Goal: Task Accomplishment & Management: Manage account settings

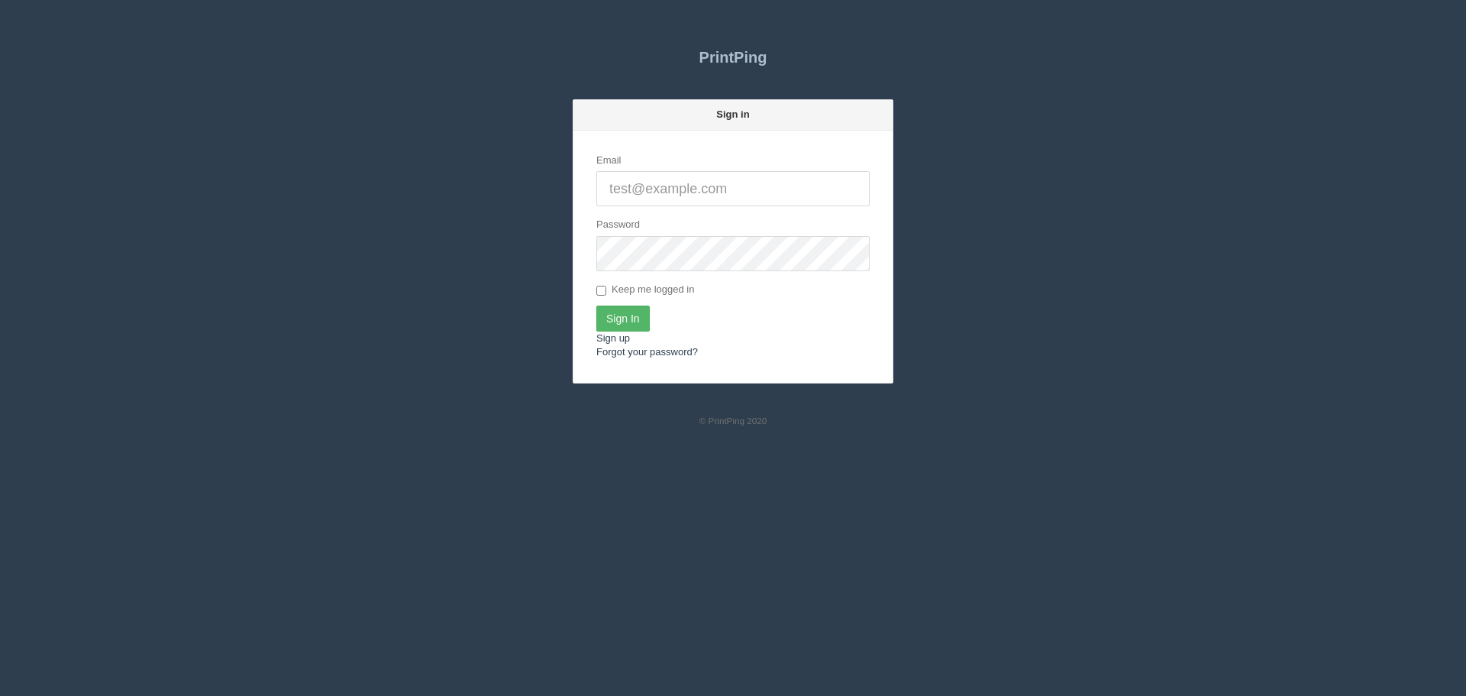
type input "[PERSON_NAME][EMAIL_ADDRESS][DOMAIN_NAME]"
click at [635, 321] on input "Sign In" at bounding box center [622, 318] width 53 height 26
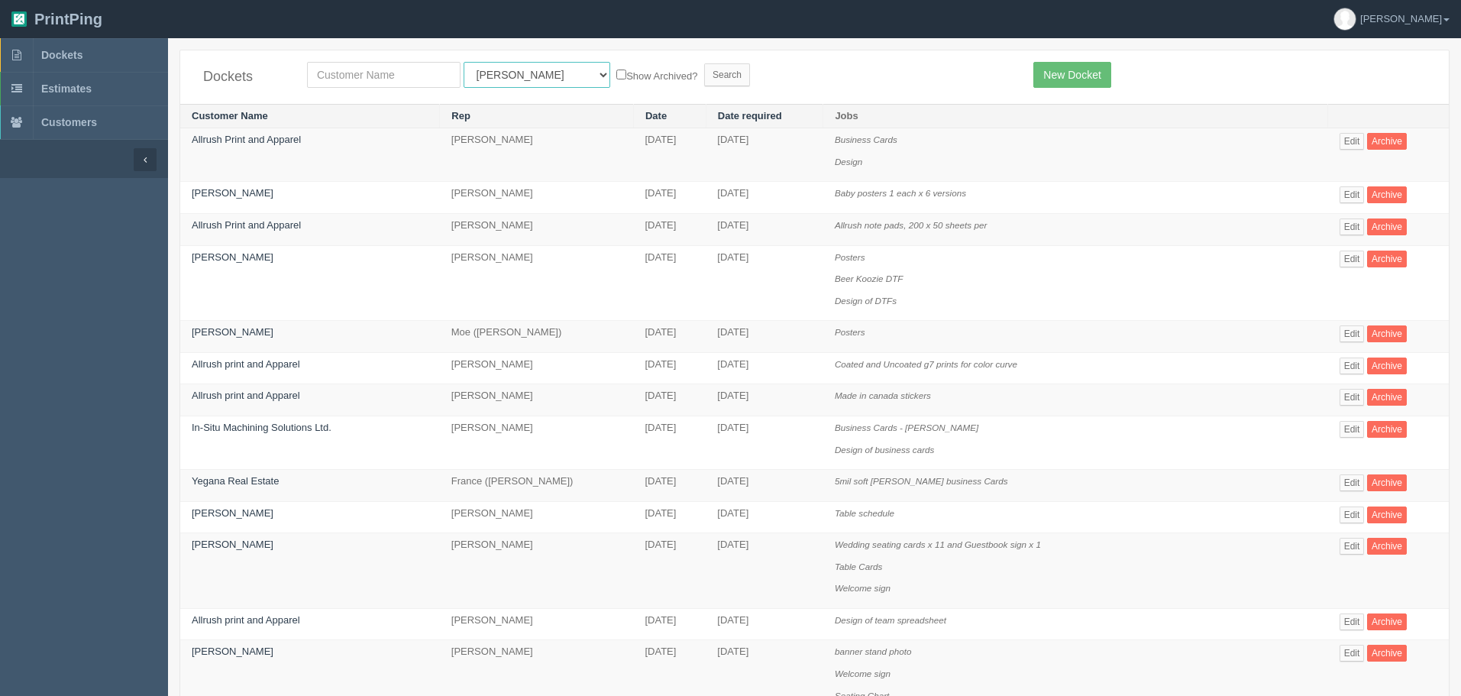
click at [521, 72] on select "All Users Ali Ali Test 1 Aly Amy Ankit Arif Brandon Dan France Greg Jim Mark Ma…" at bounding box center [536, 75] width 147 height 26
select select "56"
click at [463, 62] on select "All Users Ali Ali Test 1 Aly Amy Ankit Arif Brandon Dan France Greg Jim Mark Ma…" at bounding box center [536, 75] width 147 height 26
click at [704, 73] on input "Search" at bounding box center [727, 74] width 46 height 23
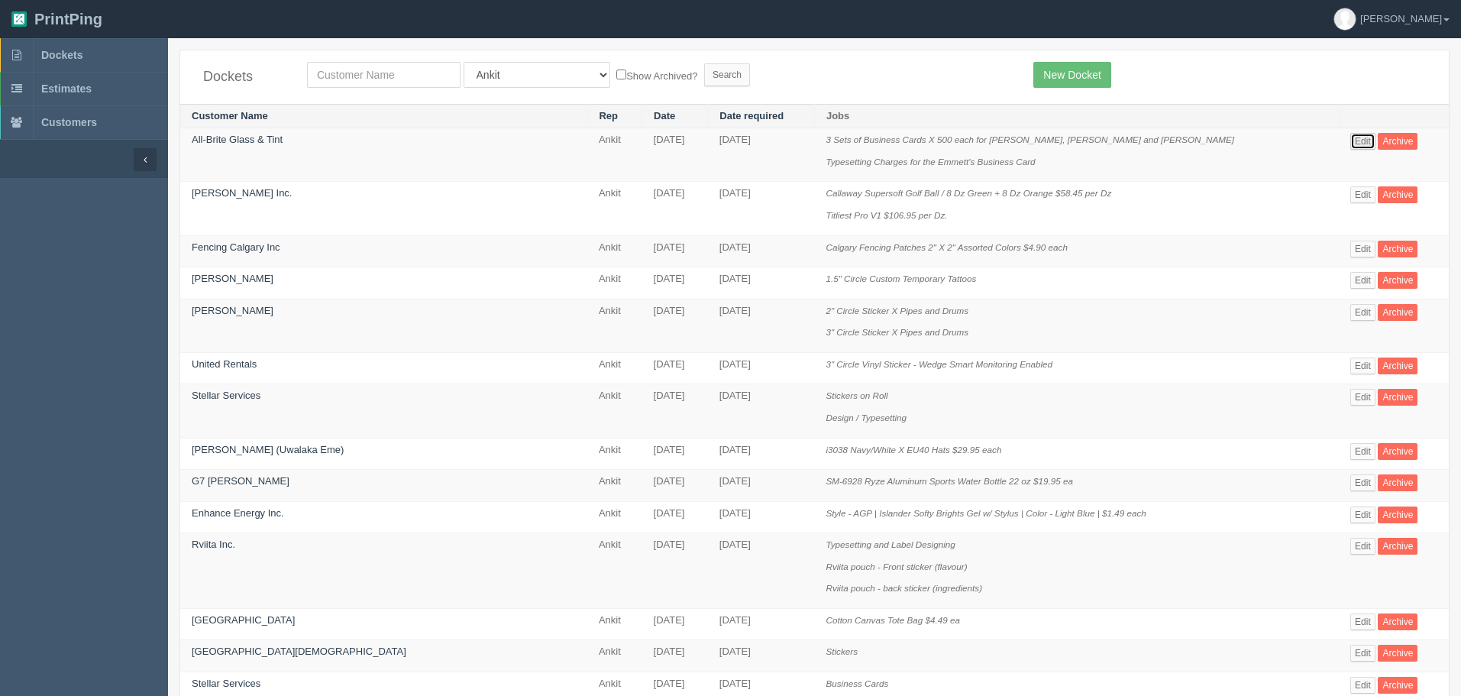
click at [1350, 142] on link "Edit" at bounding box center [1362, 141] width 25 height 17
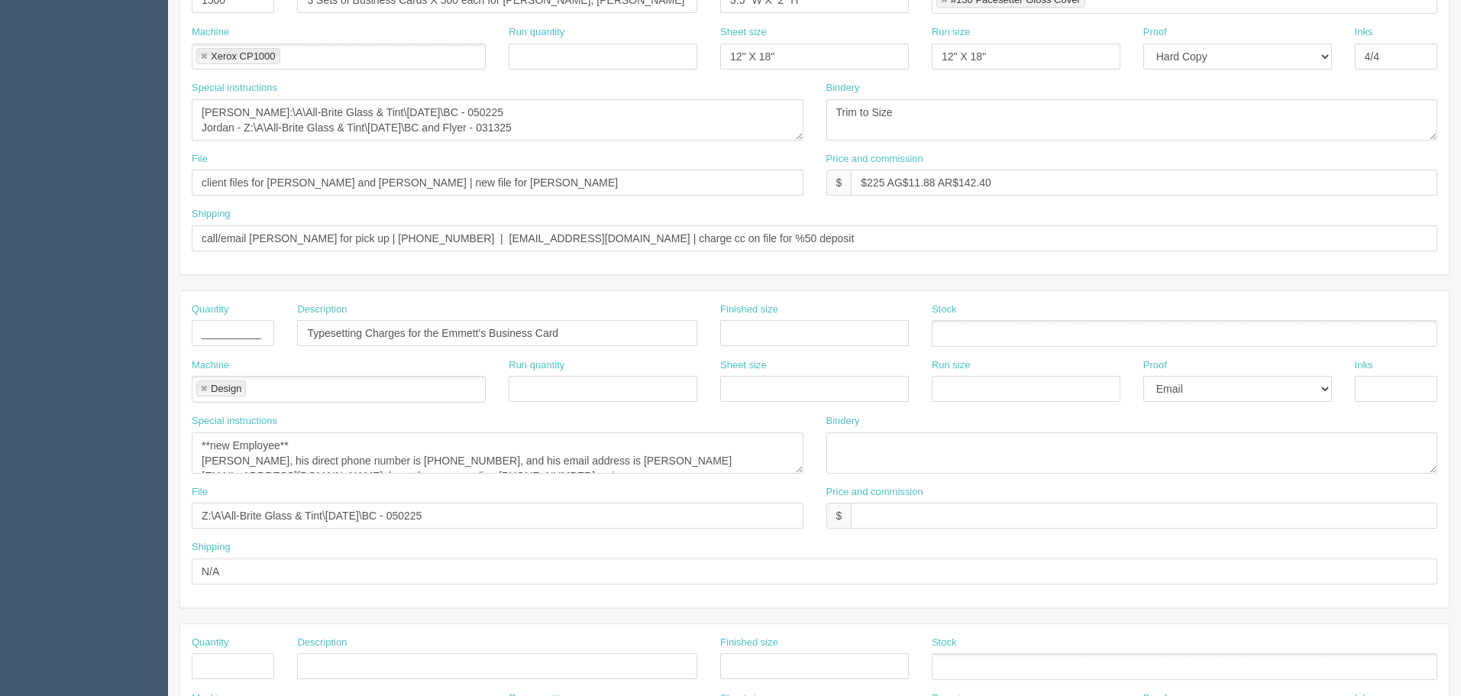
scroll to position [15, 0]
